Goal: Information Seeking & Learning: Check status

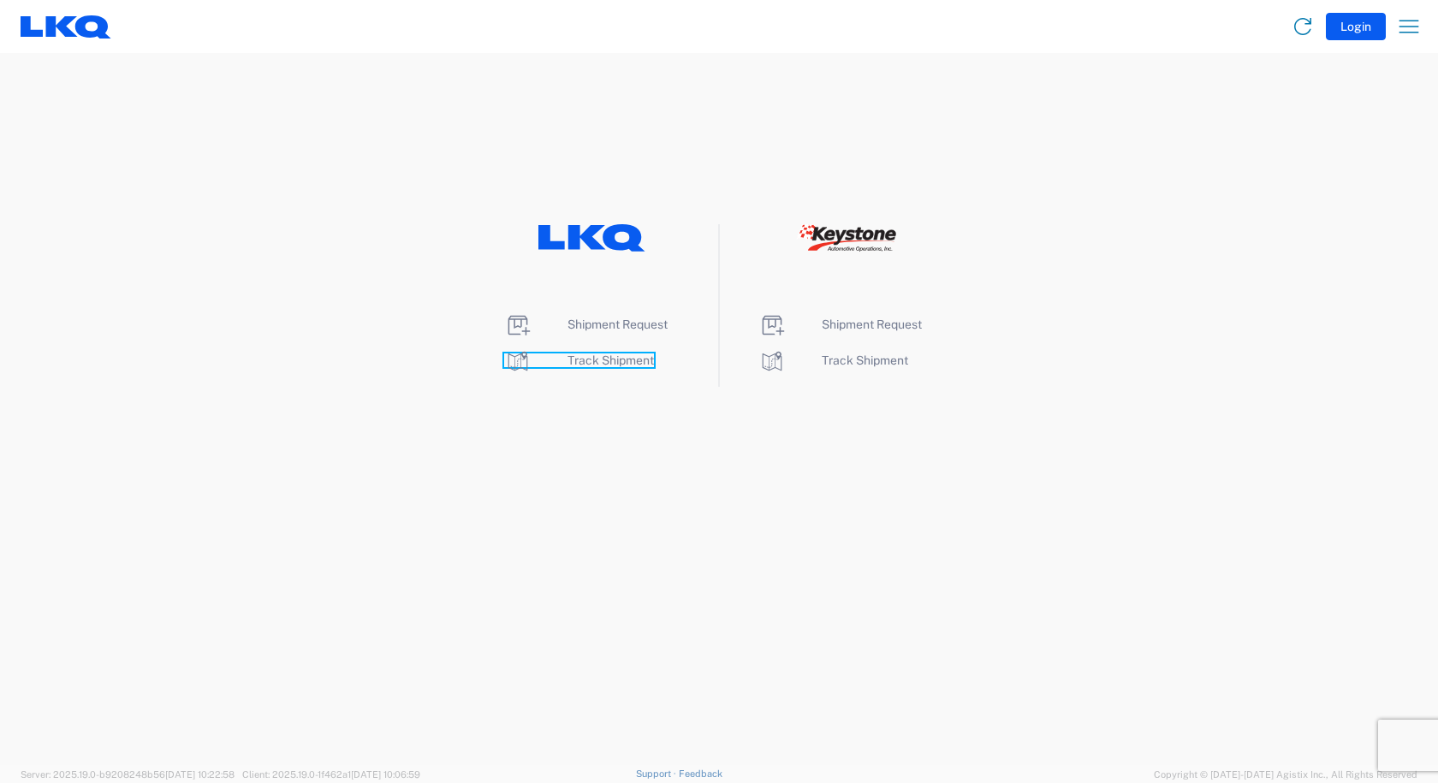
click at [606, 360] on span "Track Shipment" at bounding box center [610, 360] width 86 height 14
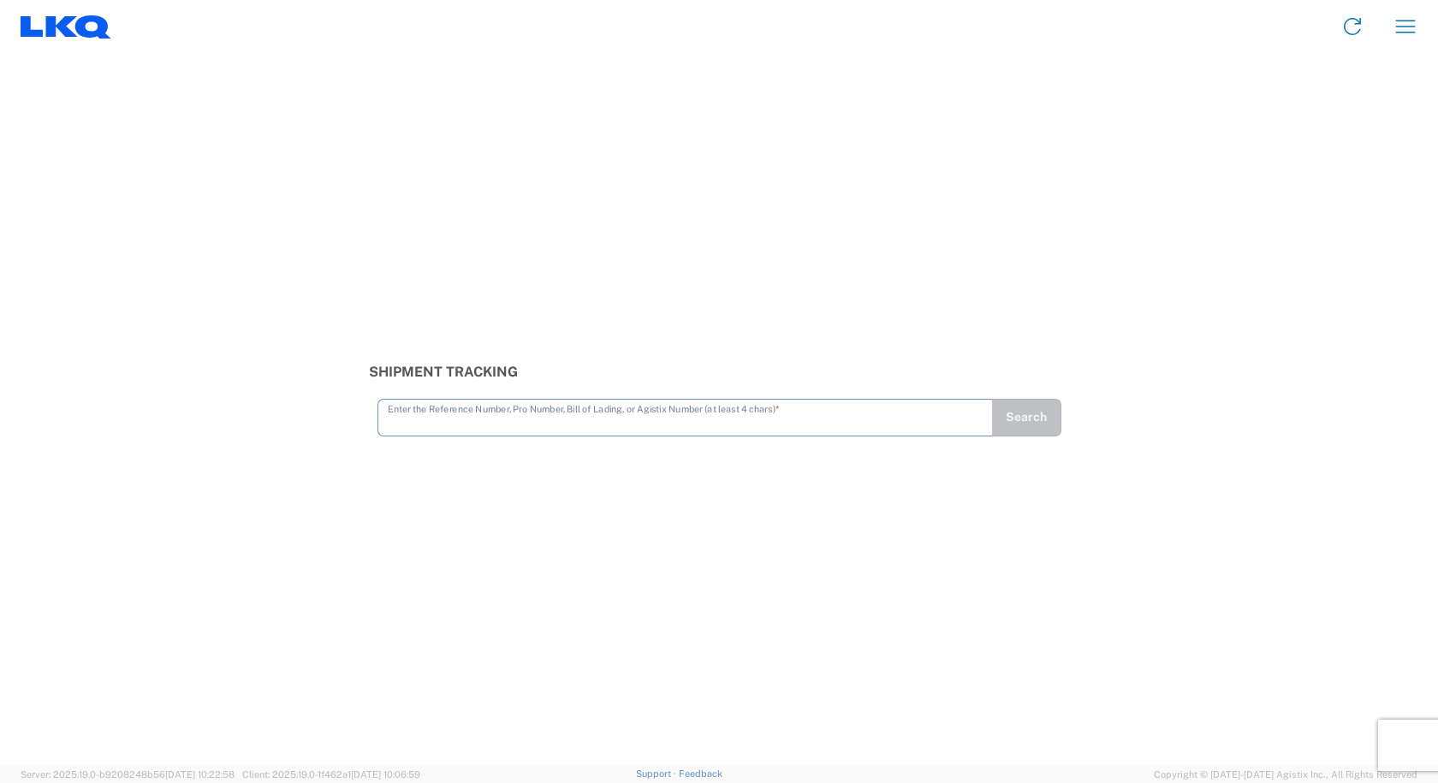
click at [680, 422] on input "text" at bounding box center [685, 416] width 595 height 30
type input "56577671"
click at [1030, 422] on button "Search" at bounding box center [1026, 418] width 70 height 38
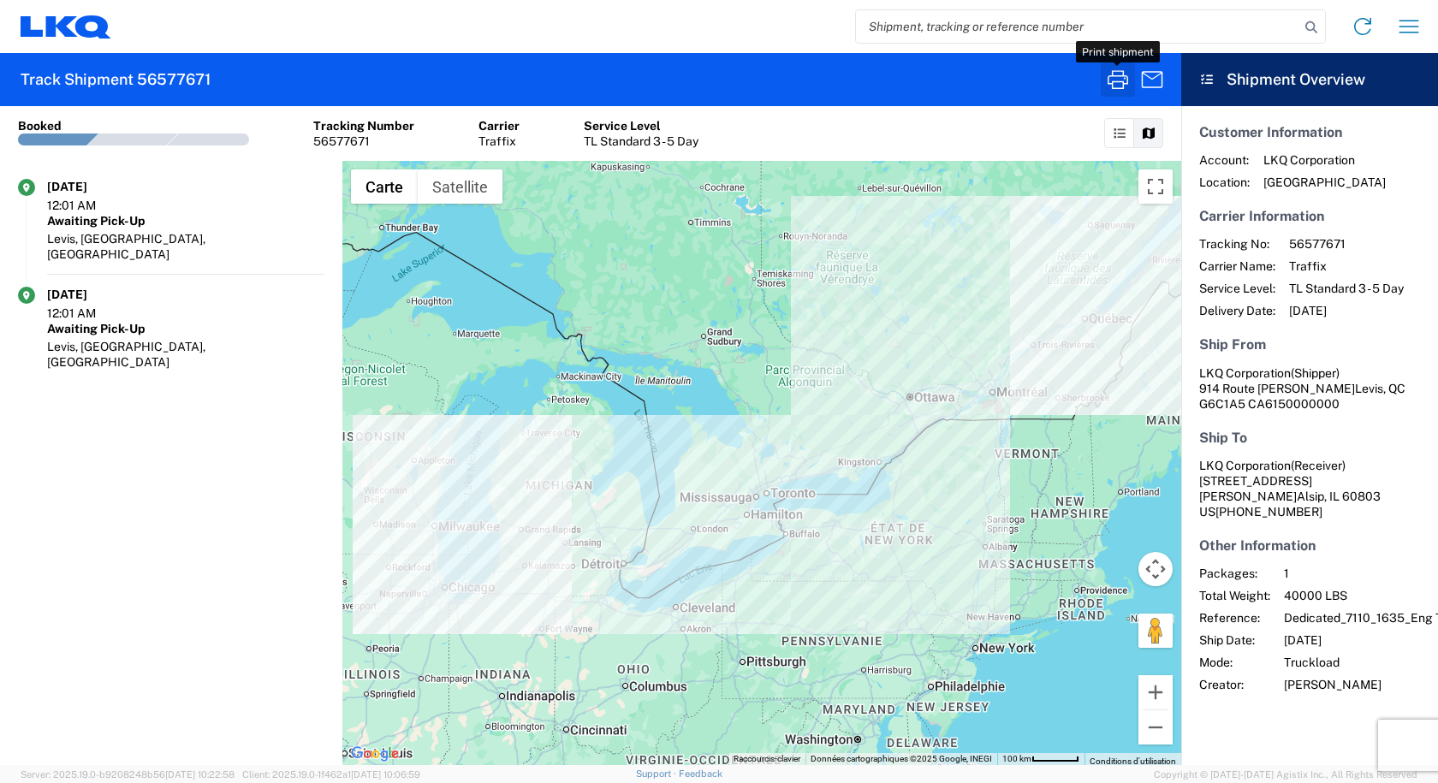
click at [1125, 86] on icon "button" at bounding box center [1117, 79] width 27 height 27
